Goal: Use online tool/utility: Utilize a website feature to perform a specific function

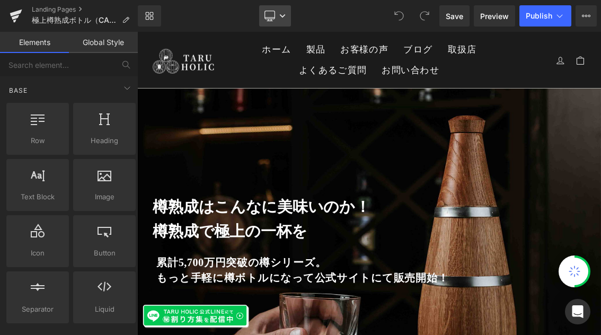
click at [288, 14] on link "Desktop" at bounding box center [275, 15] width 32 height 21
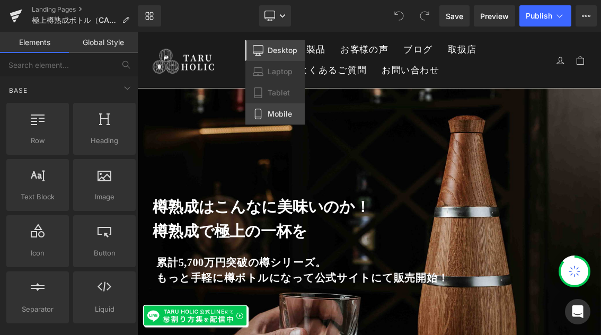
drag, startPoint x: 283, startPoint y: 118, endPoint x: 200, endPoint y: 118, distance: 83.3
click at [283, 118] on span "Mobile" at bounding box center [280, 114] width 24 height 10
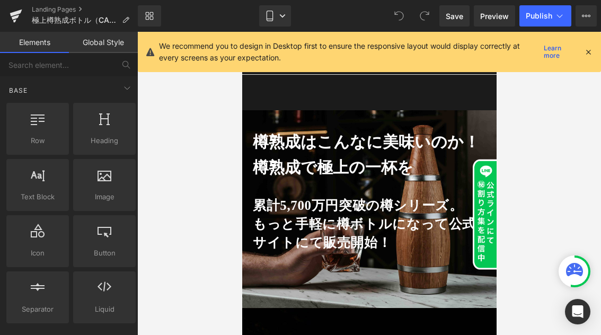
scroll to position [78, 0]
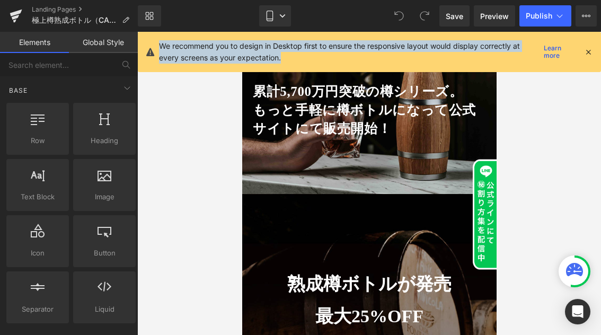
drag, startPoint x: 289, startPoint y: 59, endPoint x: 160, endPoint y: 44, distance: 129.7
click at [160, 44] on p "We recommend you to design in Desktop first to ensure the responsive layout wou…" at bounding box center [349, 51] width 381 height 23
copy p "We recommend you to design in Desktop first to ensure the responsive layout wou…"
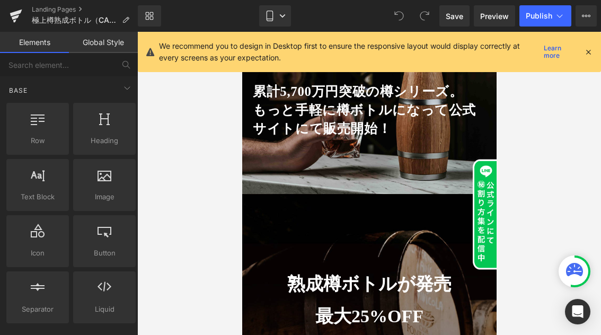
click at [587, 51] on icon at bounding box center [589, 52] width 10 height 10
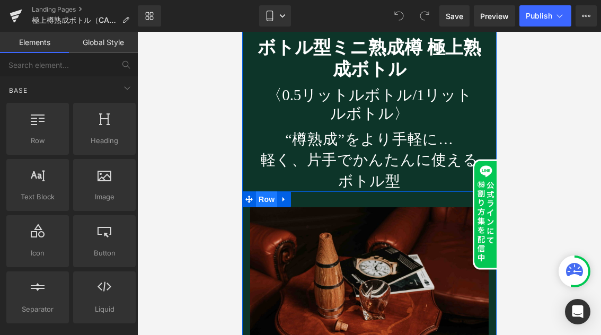
scroll to position [2174, 0]
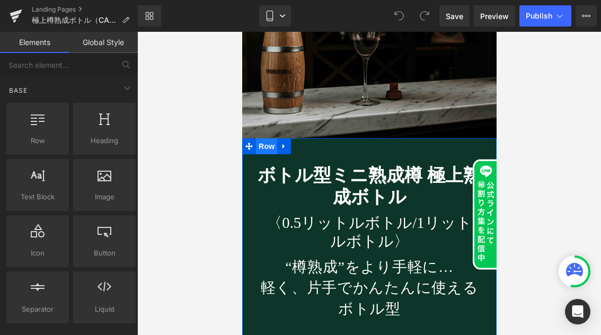
click at [266, 138] on span "Row" at bounding box center [266, 146] width 21 height 16
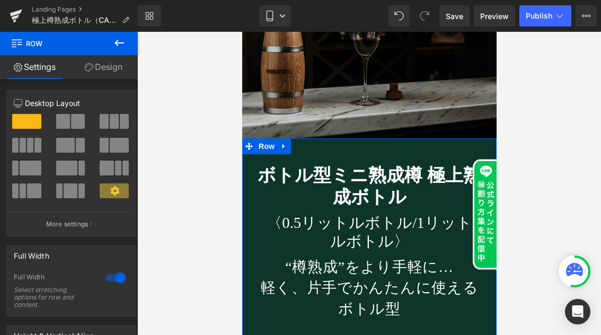
click at [123, 73] on link "Design" at bounding box center [103, 67] width 69 height 24
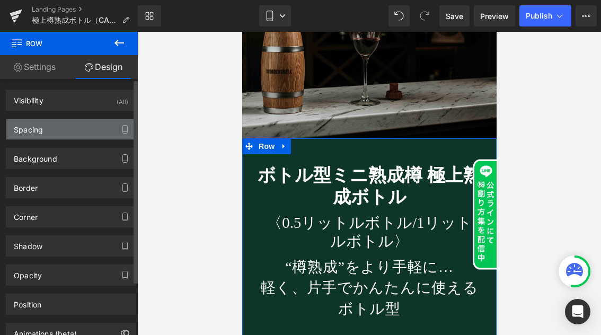
click at [73, 132] on div "Spacing" at bounding box center [70, 129] width 129 height 20
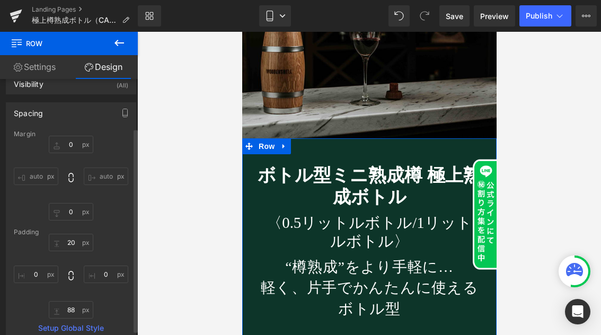
scroll to position [95, 0]
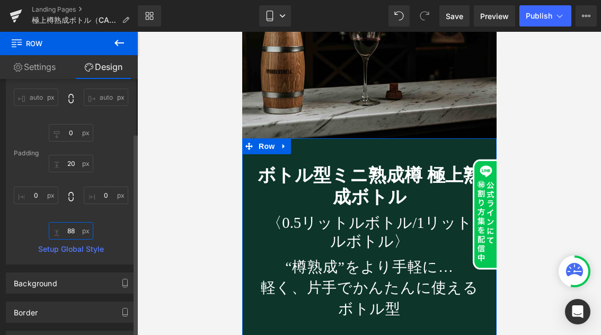
click at [74, 232] on input "text" at bounding box center [71, 231] width 45 height 18
type input "30"
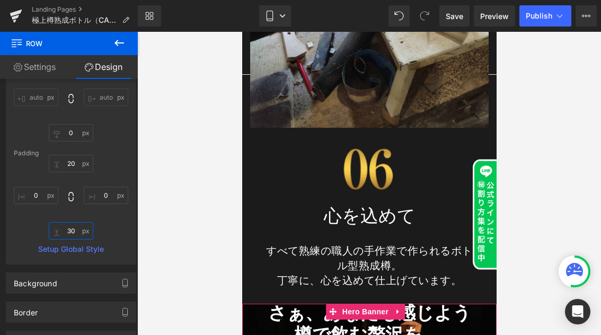
scroll to position [7459, 0]
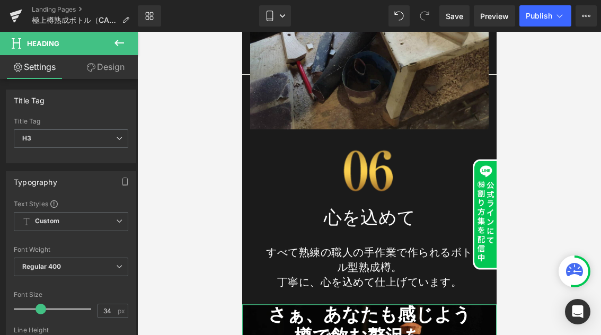
click at [112, 71] on link "Design" at bounding box center [105, 67] width 69 height 24
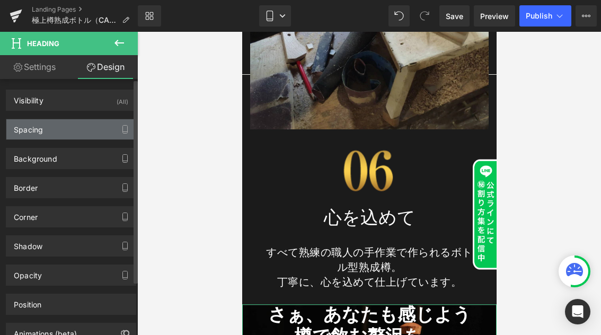
click at [77, 132] on div "Spacing" at bounding box center [70, 129] width 129 height 20
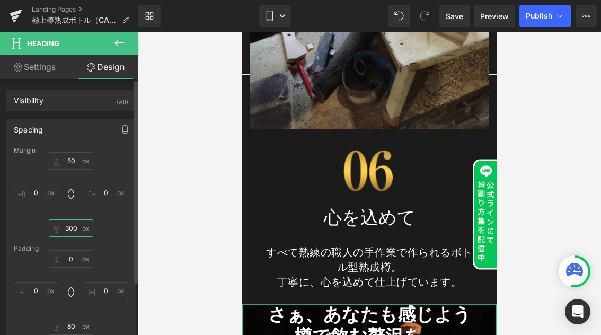
click at [73, 229] on input "text" at bounding box center [71, 229] width 45 height 18
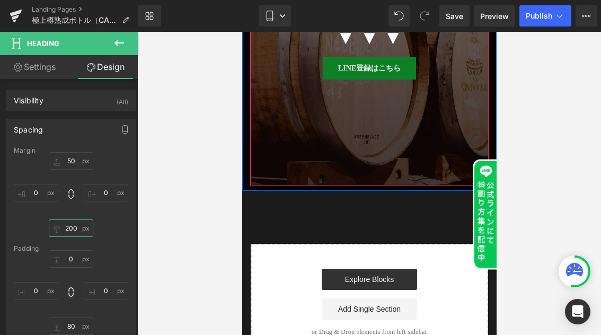
scroll to position [11781, 0]
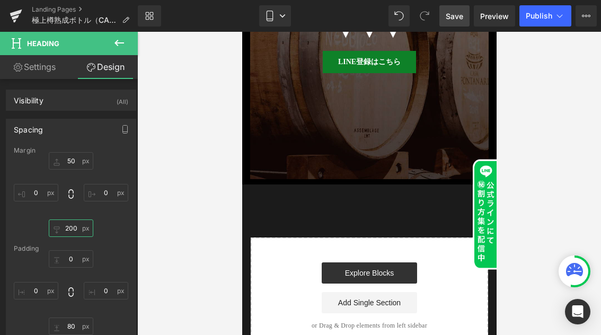
type input "200"
click at [456, 17] on span "Save" at bounding box center [455, 16] width 18 height 11
click at [466, 16] on link "Save" at bounding box center [455, 15] width 30 height 21
click at [497, 20] on span "Preview" at bounding box center [494, 16] width 29 height 11
